Goal: Task Accomplishment & Management: Manage account settings

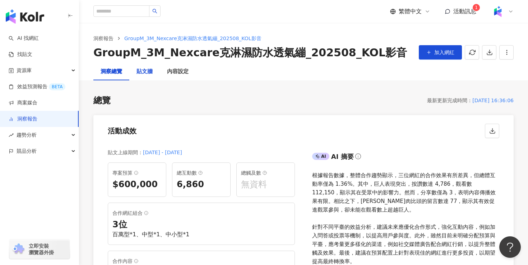
click at [149, 71] on div "貼文牆" at bounding box center [144, 71] width 16 height 9
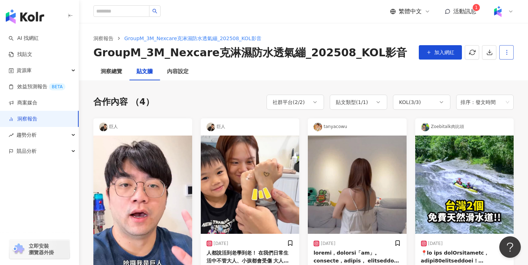
click at [507, 48] on span "button" at bounding box center [506, 52] width 6 height 8
click at [503, 69] on div "設定報告" at bounding box center [493, 70] width 28 height 8
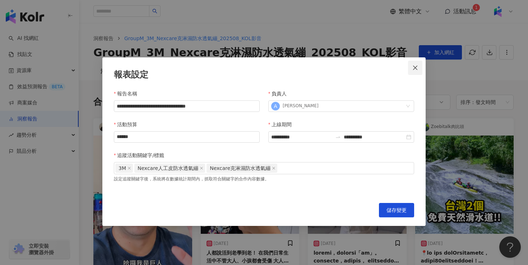
click at [412, 72] on button "Close" at bounding box center [415, 68] width 14 height 14
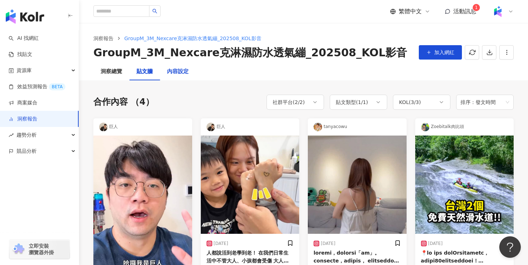
click at [182, 70] on div "內容設定" at bounding box center [178, 71] width 22 height 9
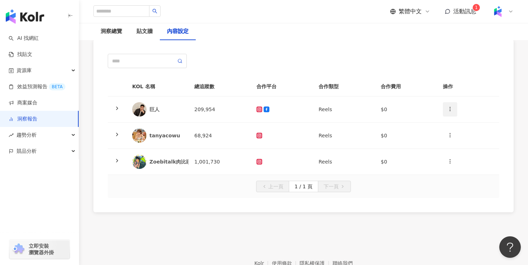
scroll to position [43, 0]
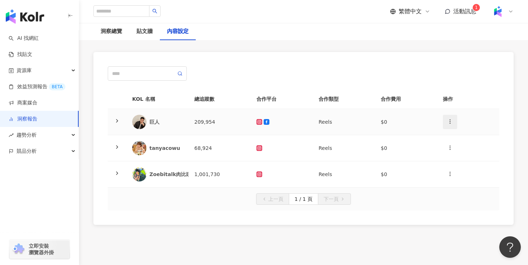
click at [450, 121] on icon "button" at bounding box center [450, 122] width 6 height 6
click at [457, 135] on div "新增內容" at bounding box center [462, 139] width 28 height 8
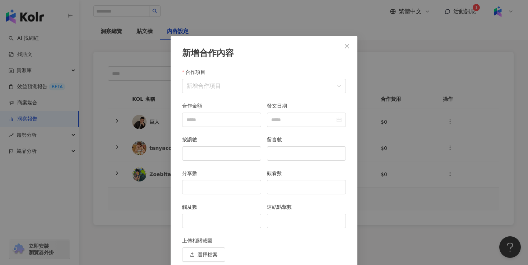
scroll to position [28, 0]
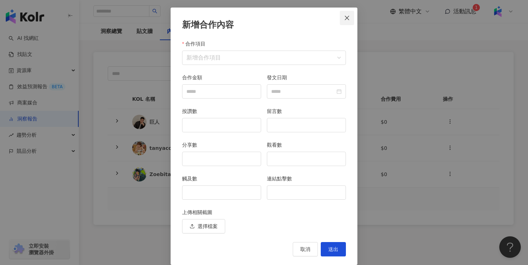
click at [347, 17] on icon "close" at bounding box center [347, 18] width 6 height 6
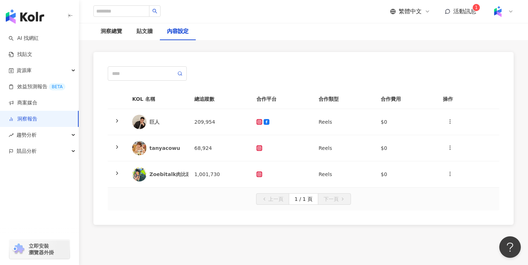
scroll to position [1, 0]
click at [453, 119] on button "button" at bounding box center [450, 122] width 14 height 14
click at [457, 135] on div "新增內容" at bounding box center [462, 139] width 28 height 8
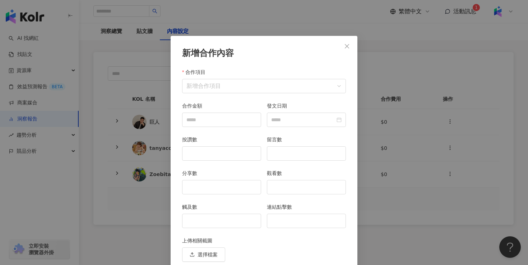
scroll to position [28, 0]
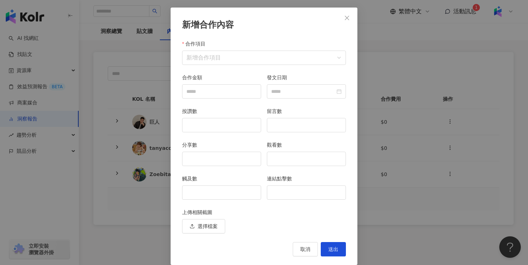
click at [359, 67] on div "新增合作內容 合作項目 新增合作項目 合作項目 合作金額 發文日期 按讚數 留言數 分享數 觀看數 觸及數 連結點擊數 上傳相關截圖 選擇檔案 取消 送出" at bounding box center [264, 132] width 528 height 265
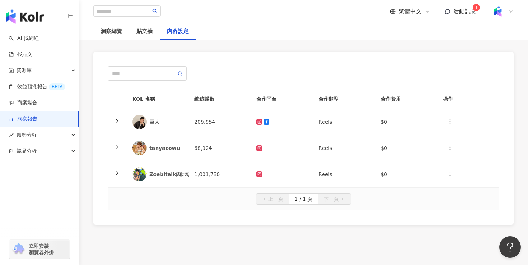
scroll to position [1, 0]
click at [451, 174] on icon "button" at bounding box center [450, 174] width 6 height 6
click at [453, 190] on div "新增內容" at bounding box center [462, 192] width 28 height 8
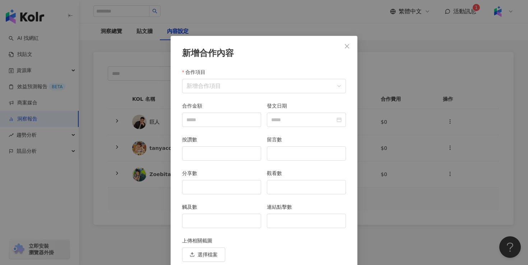
scroll to position [28, 0]
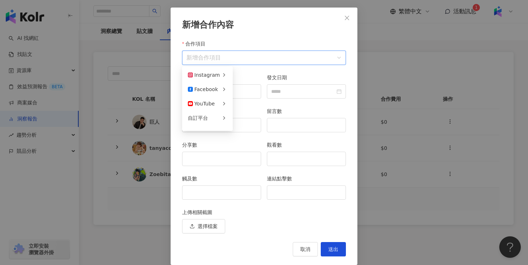
click at [239, 57] on input "合作項目" at bounding box center [263, 58] width 155 height 14
click at [224, 73] on icon at bounding box center [224, 75] width 6 height 6
click at [253, 88] on span "限時動態" at bounding box center [249, 89] width 20 height 6
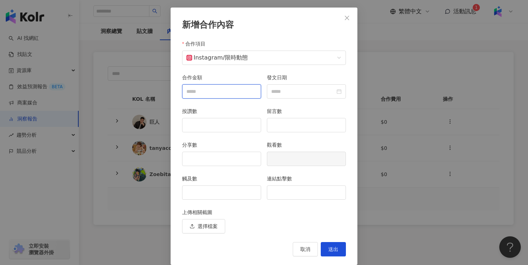
click at [254, 91] on input "合作金額" at bounding box center [221, 92] width 78 height 14
click at [341, 90] on div at bounding box center [306, 92] width 70 height 8
click at [340, 92] on div at bounding box center [306, 92] width 70 height 8
click at [340, 88] on div at bounding box center [306, 92] width 70 height 8
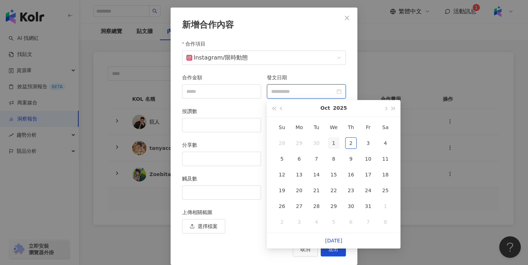
type input "**********"
click at [308, 71] on div "合作項目 Instagram / 限時動態" at bounding box center [263, 57] width 169 height 34
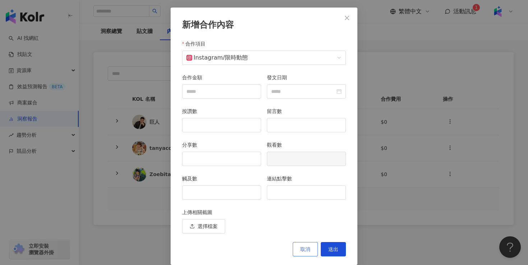
click at [305, 253] on button "取消" at bounding box center [304, 249] width 25 height 14
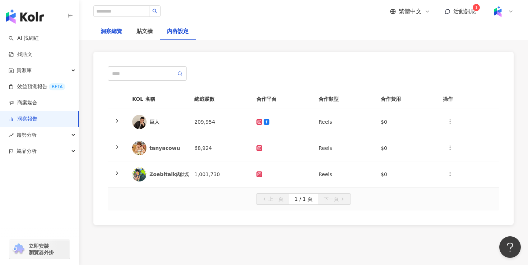
click at [106, 33] on div "洞察總覽" at bounding box center [111, 31] width 22 height 9
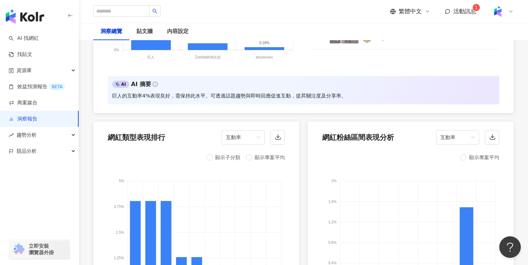
scroll to position [764, 0]
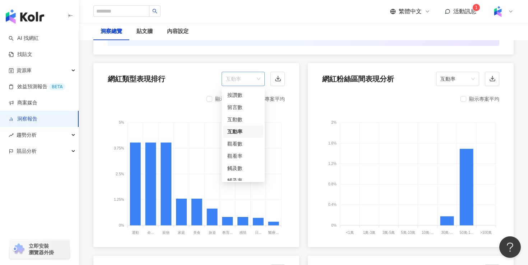
click at [256, 80] on span "互動率" at bounding box center [243, 79] width 34 height 14
click at [258, 76] on span "互動率" at bounding box center [243, 79] width 34 height 14
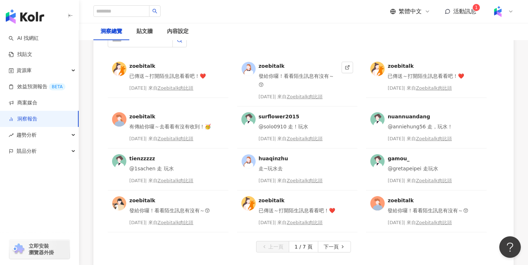
scroll to position [1803, 0]
